Goal: Information Seeking & Learning: Learn about a topic

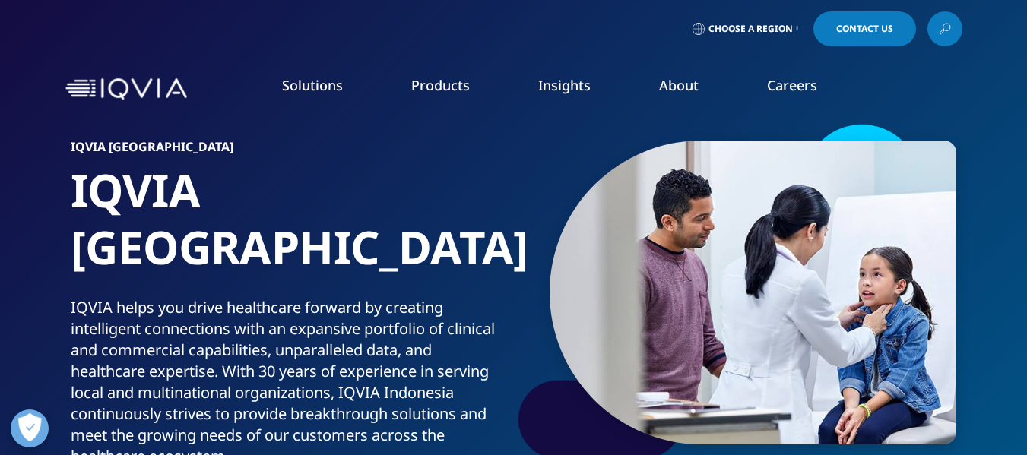
click at [106, 235] on li "Research & Development" at bounding box center [148, 245] width 251 height 27
click at [169, 242] on link "Research & Development" at bounding box center [104, 245] width 132 height 15
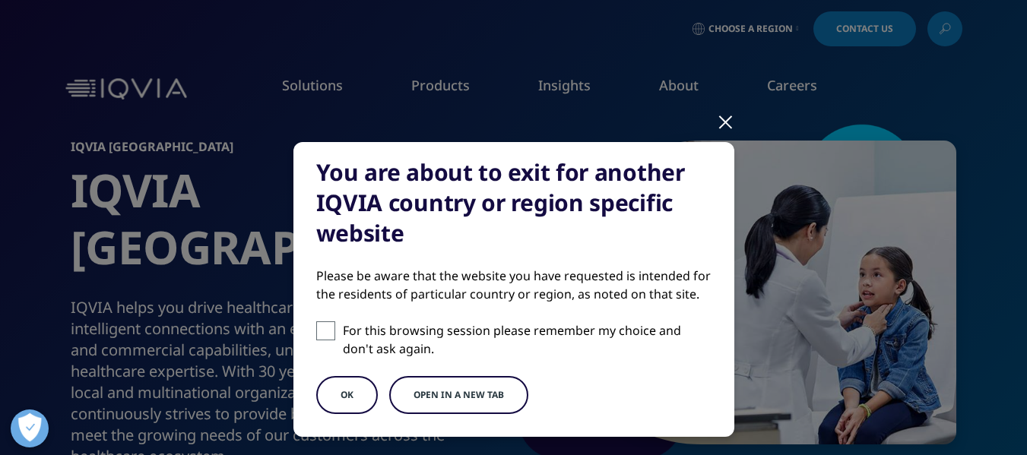
click at [347, 402] on button "OK" at bounding box center [347, 395] width 62 height 38
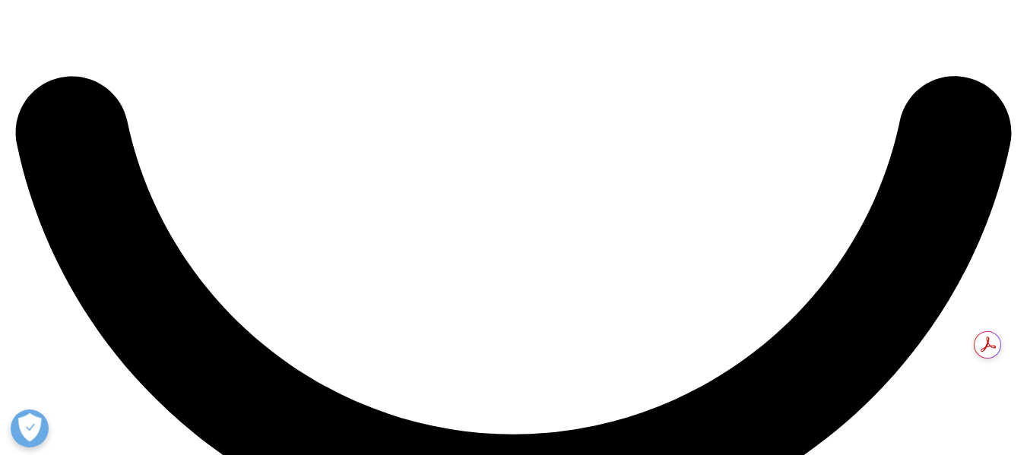
scroll to position [2509, 0]
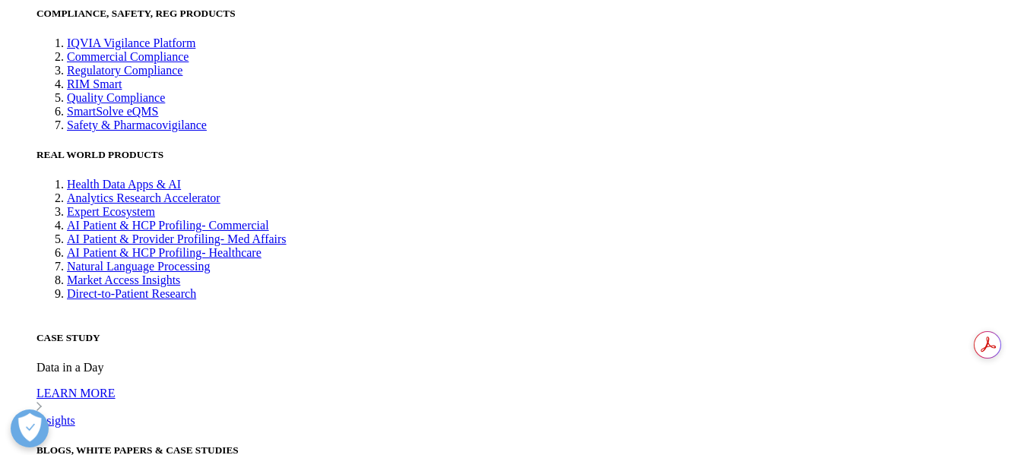
scroll to position [3650, 0]
